Goal: Find specific page/section

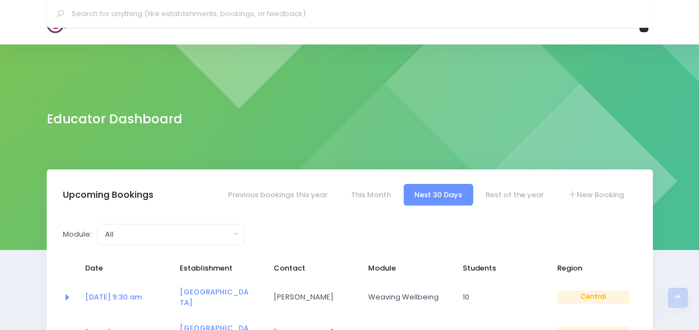
select select "5"
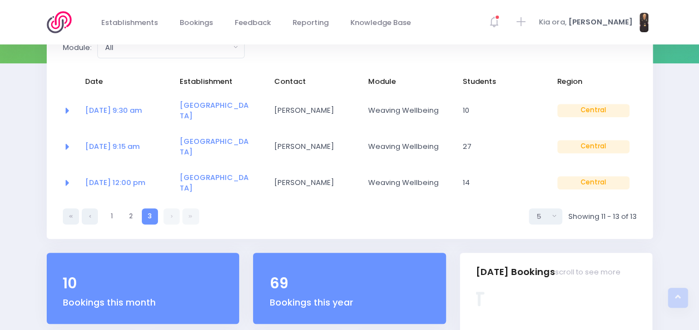
drag, startPoint x: 0, startPoint y: 0, endPoint x: 60, endPoint y: 22, distance: 63.8
click at [60, 22] on img at bounding box center [63, 22] width 32 height 22
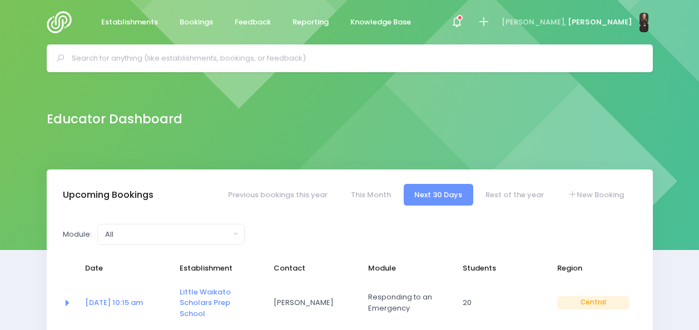
select select "5"
click at [215, 57] on input "text" at bounding box center [355, 58] width 566 height 17
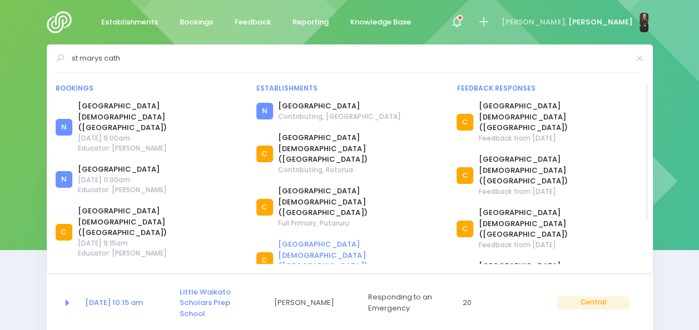
type input "st marys cath"
click at [305, 239] on link "St Mary's Catholic School (Otorohanga)" at bounding box center [360, 255] width 165 height 33
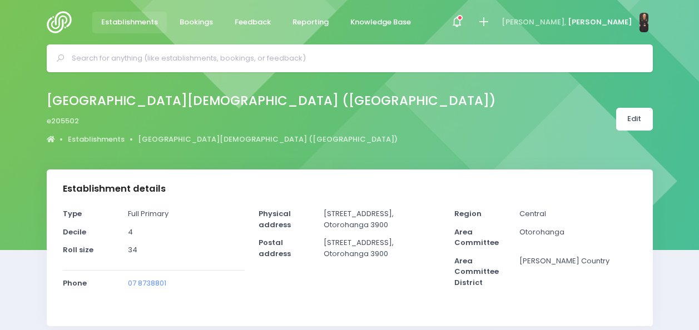
select select "5"
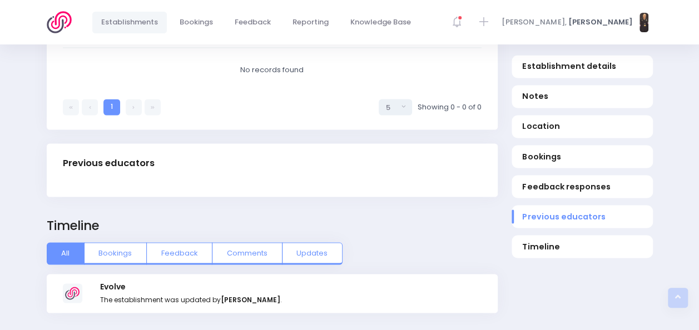
scroll to position [925, 0]
